Goal: Information Seeking & Learning: Learn about a topic

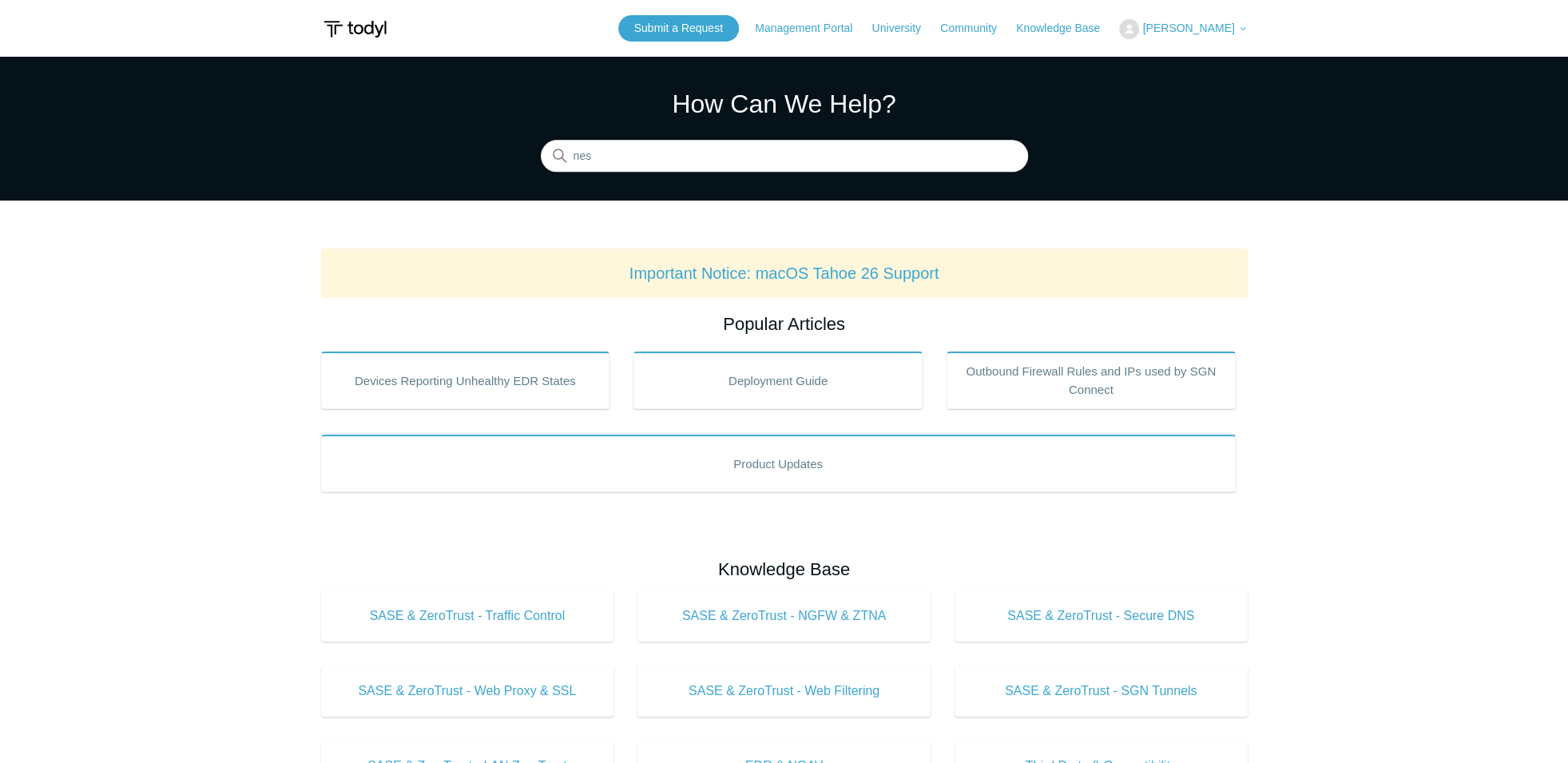
type input "nest"
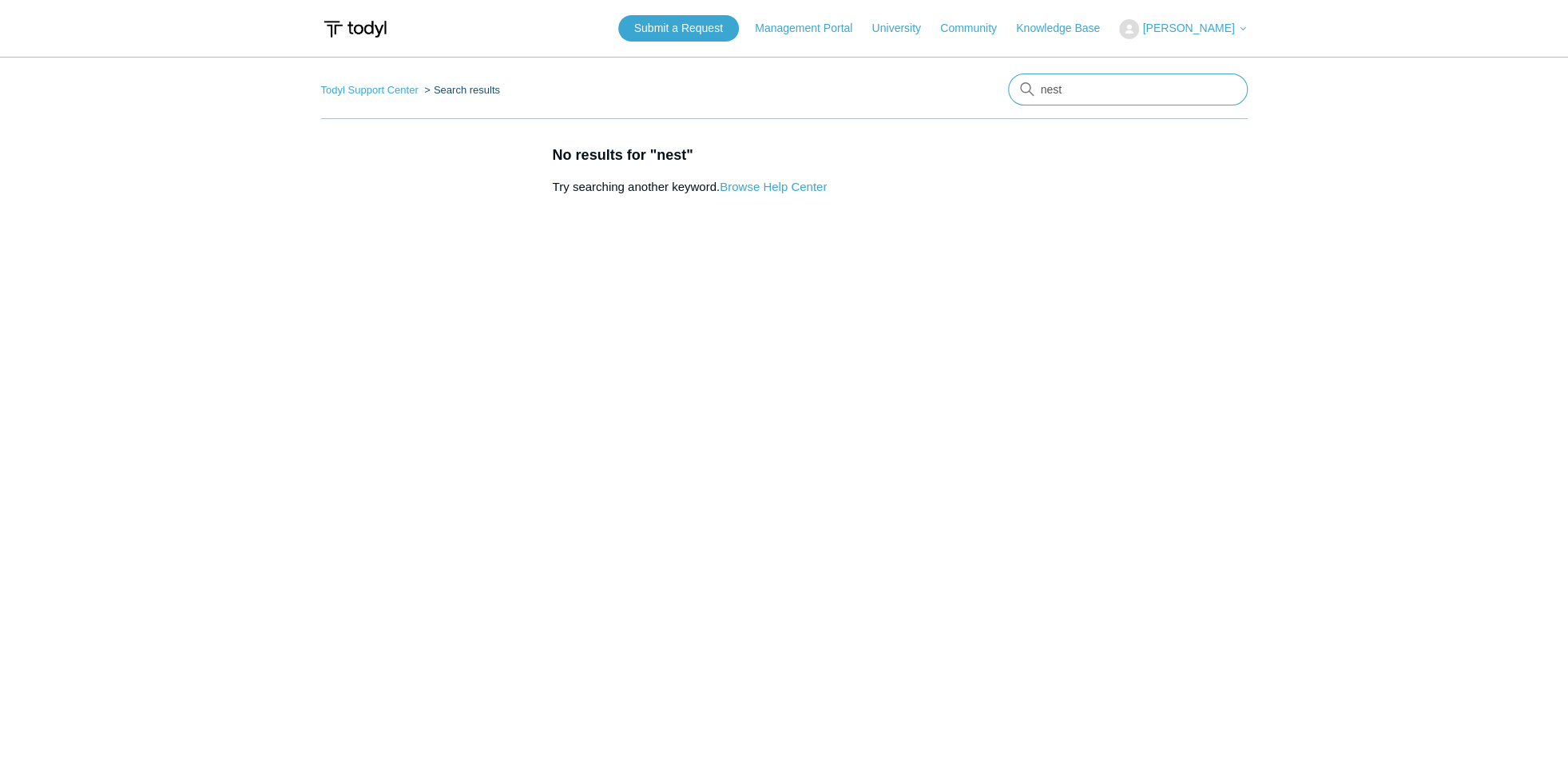
drag, startPoint x: 1070, startPoint y: 96, endPoint x: 1035, endPoint y: 94, distance: 35.1
click at [1035, 94] on input "nest" at bounding box center [1127, 89] width 239 height 32
type input "camera"
click at [1073, 27] on link "Knowledge Base" at bounding box center [1066, 28] width 99 height 17
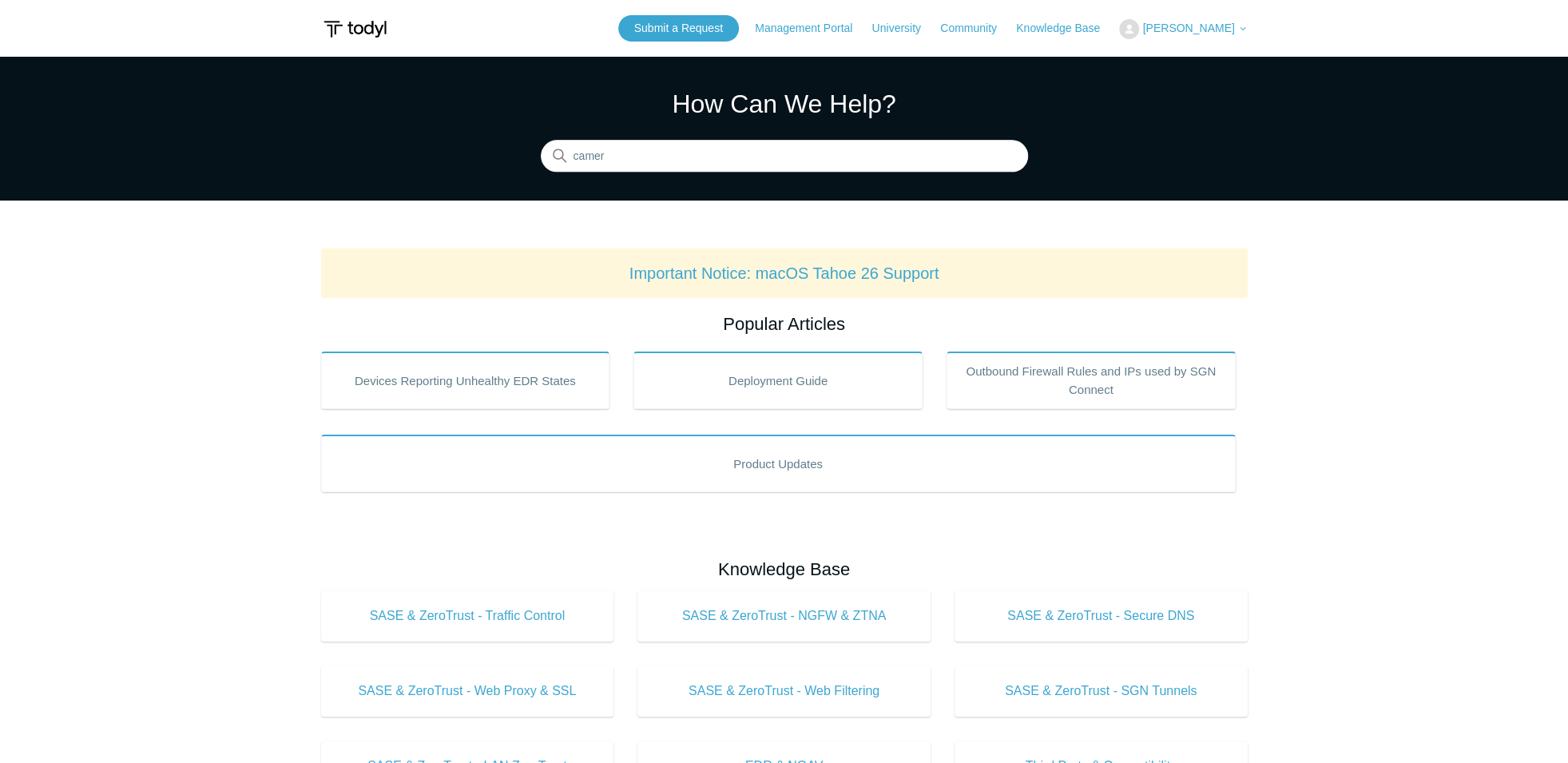
type input "camera"
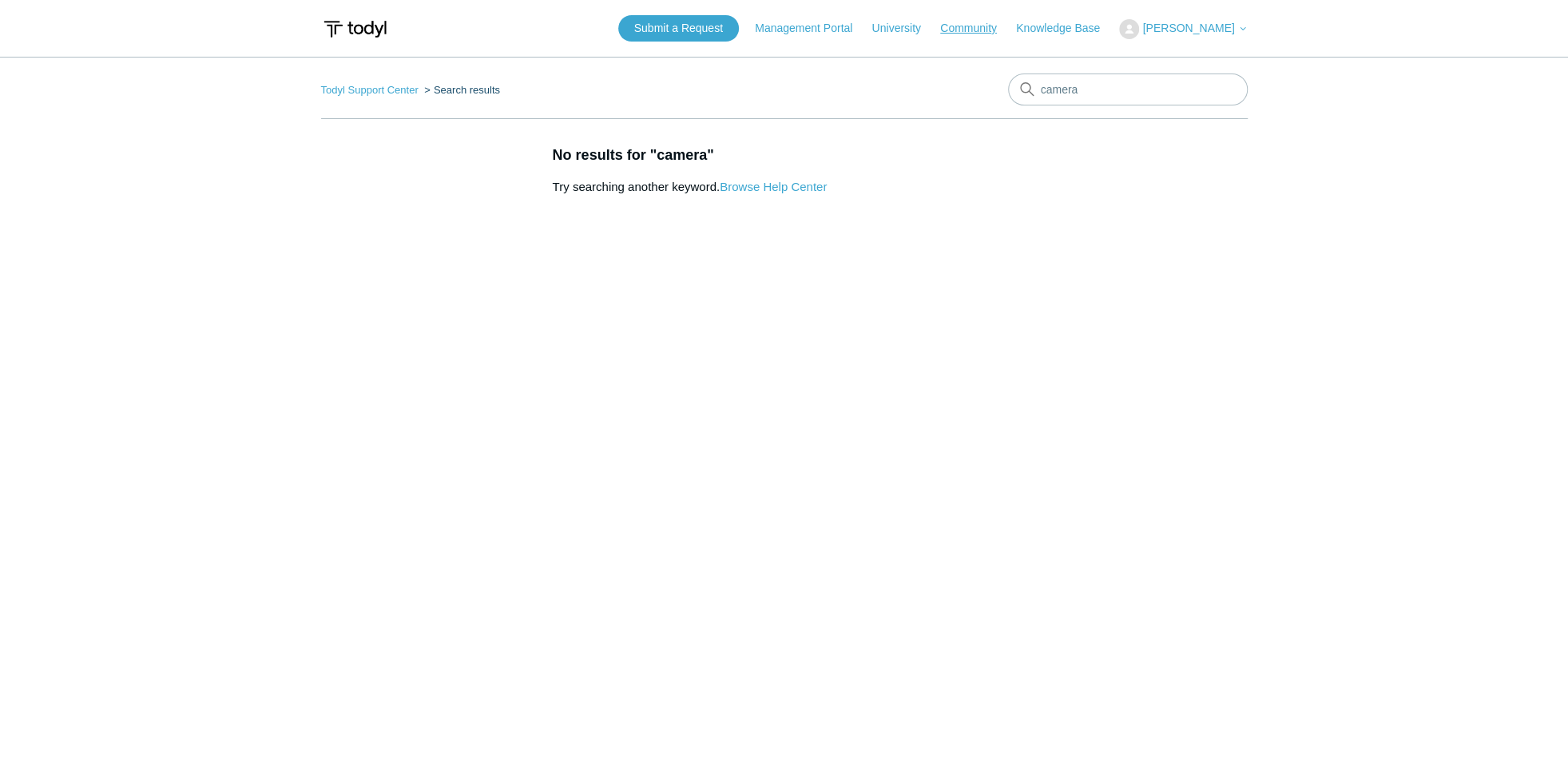
click at [995, 31] on link "Community" at bounding box center [976, 28] width 72 height 17
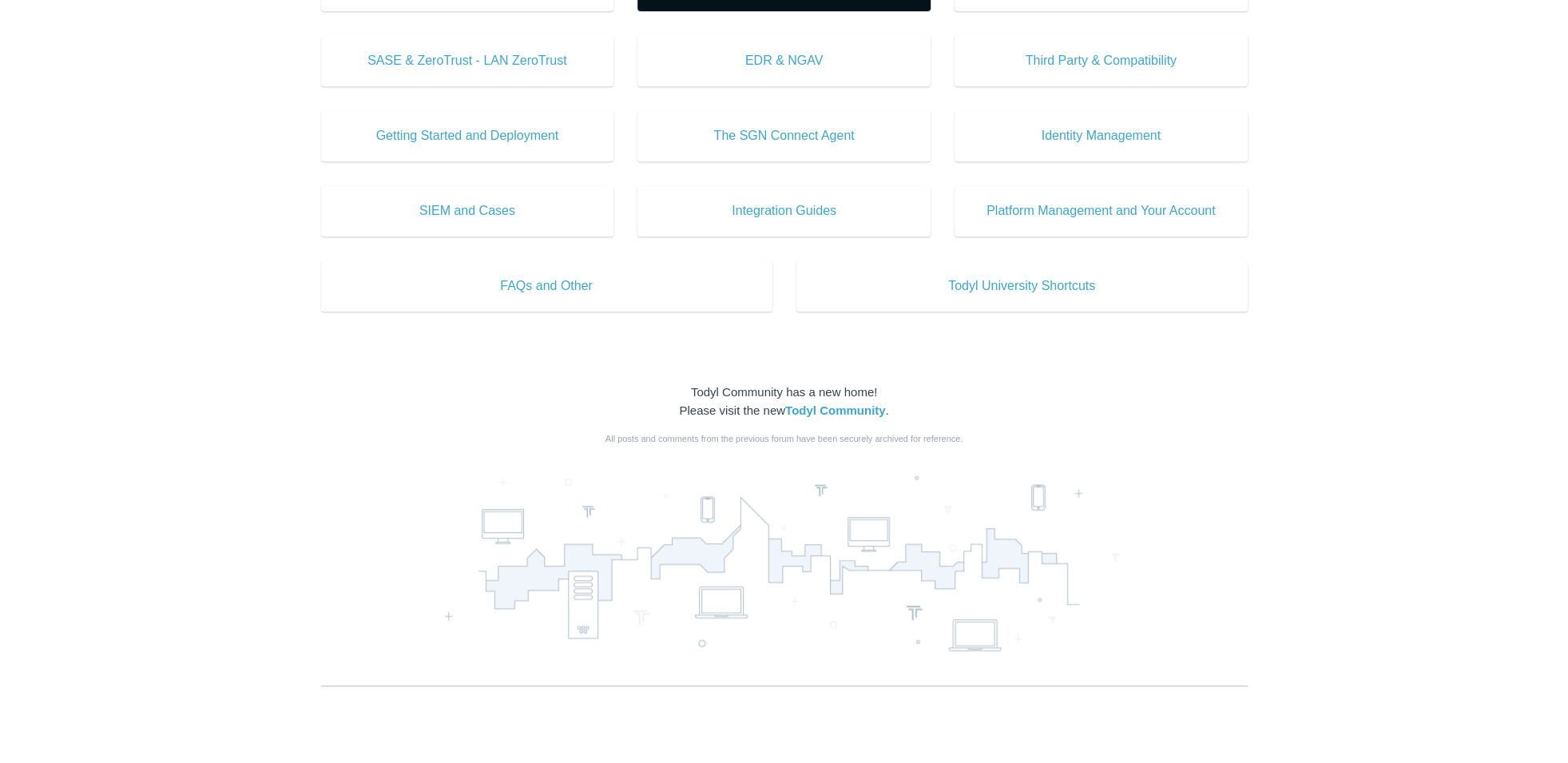
scroll to position [787, 0]
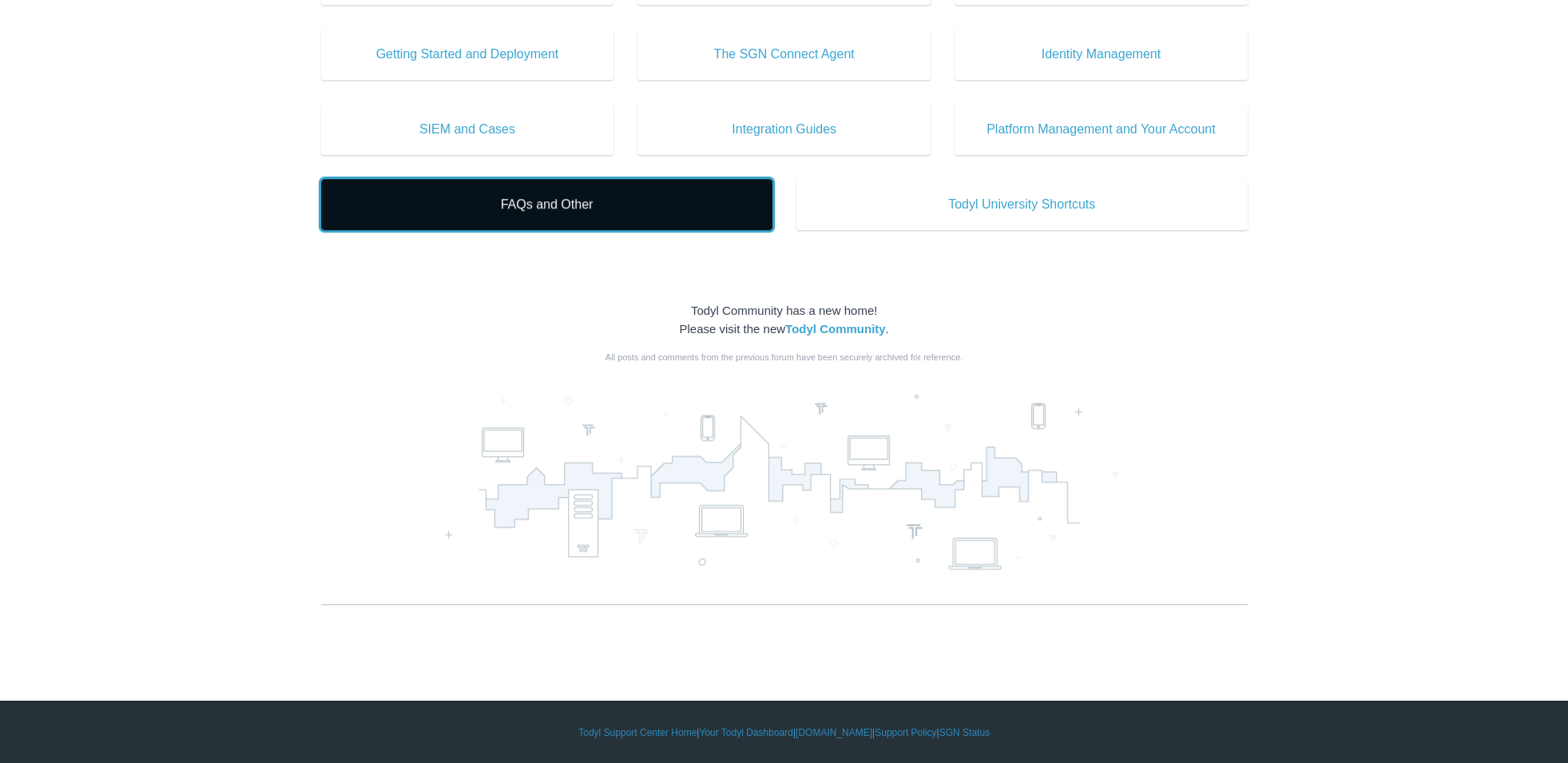
click at [588, 216] on link "FAQs and Other" at bounding box center [546, 205] width 451 height 51
